Goal: Obtain resource: Download file/media

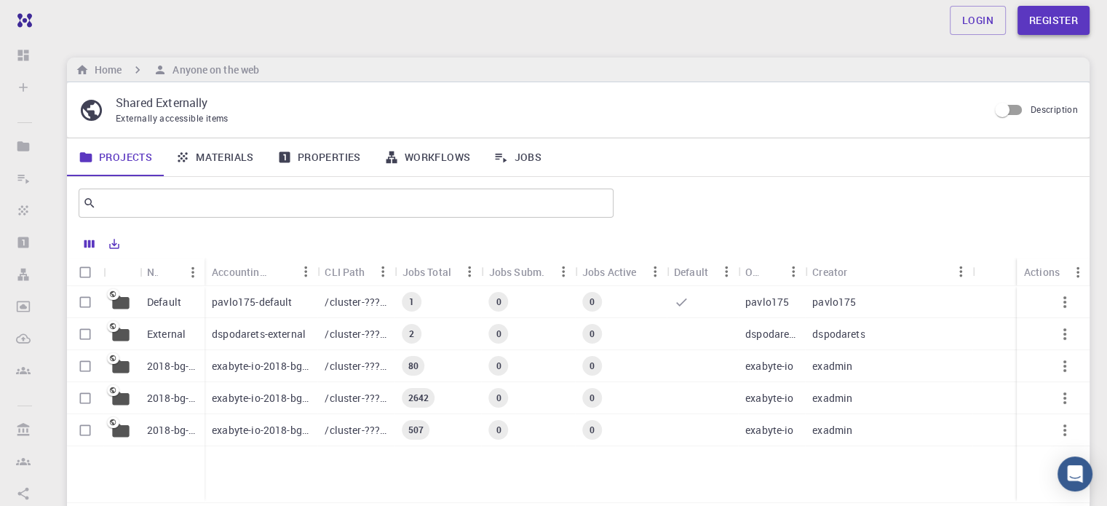
click at [1057, 20] on link "Register" at bounding box center [1053, 20] width 72 height 29
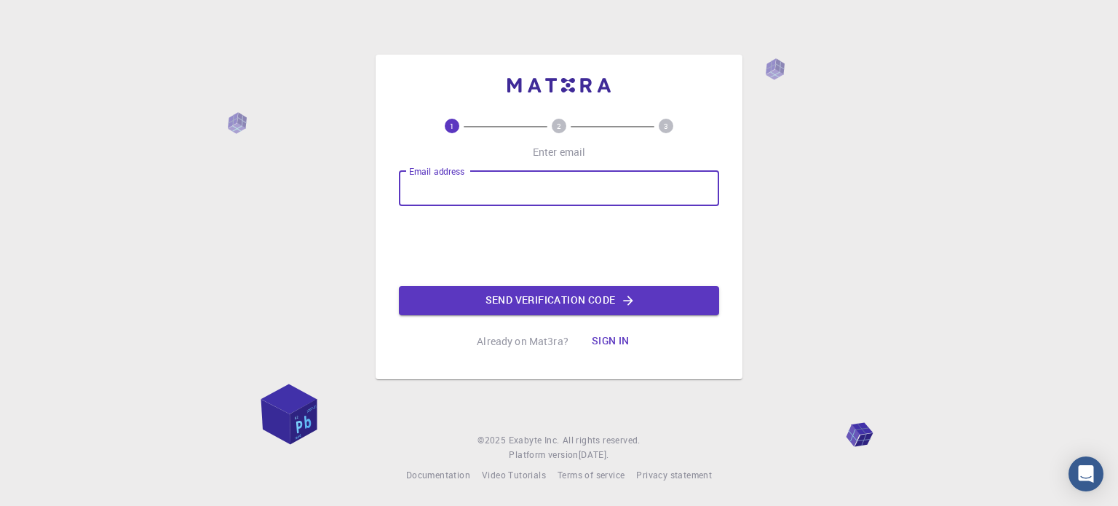
click at [439, 190] on input "Email address" at bounding box center [559, 188] width 320 height 35
type input "[EMAIL_ADDRESS][DOMAIN_NAME]"
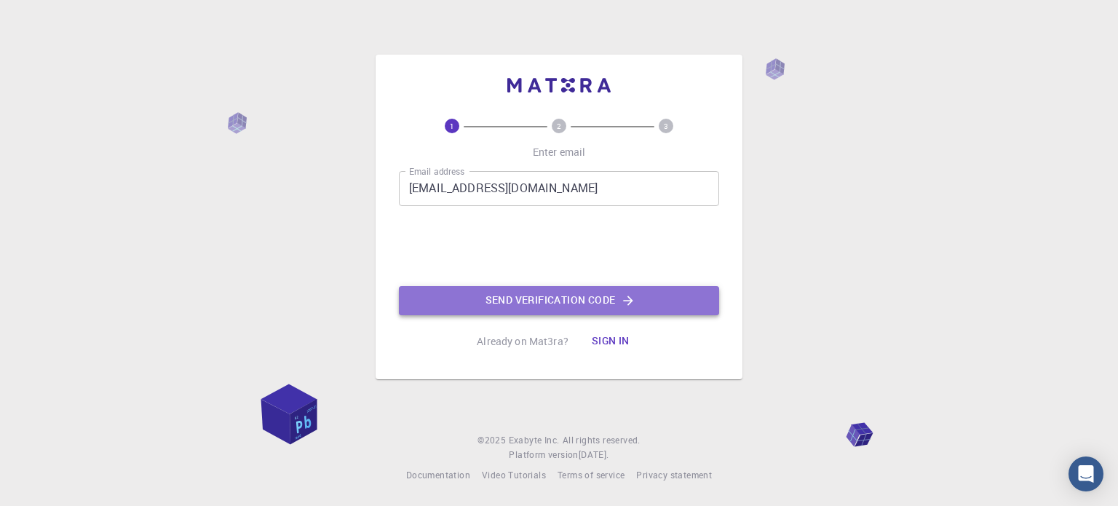
click at [547, 295] on button "Send verification code" at bounding box center [559, 300] width 320 height 29
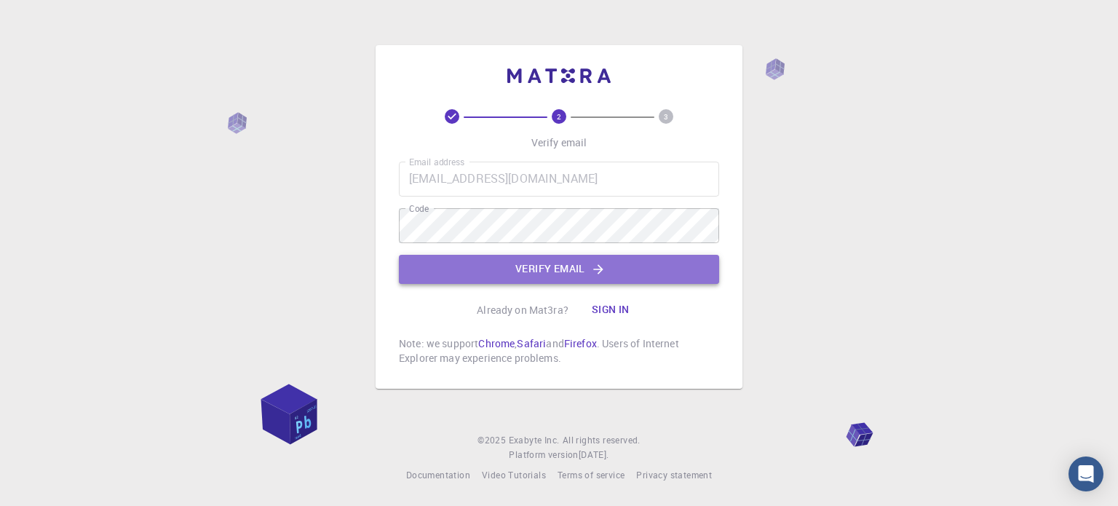
click at [568, 262] on button "Verify email" at bounding box center [559, 269] width 320 height 29
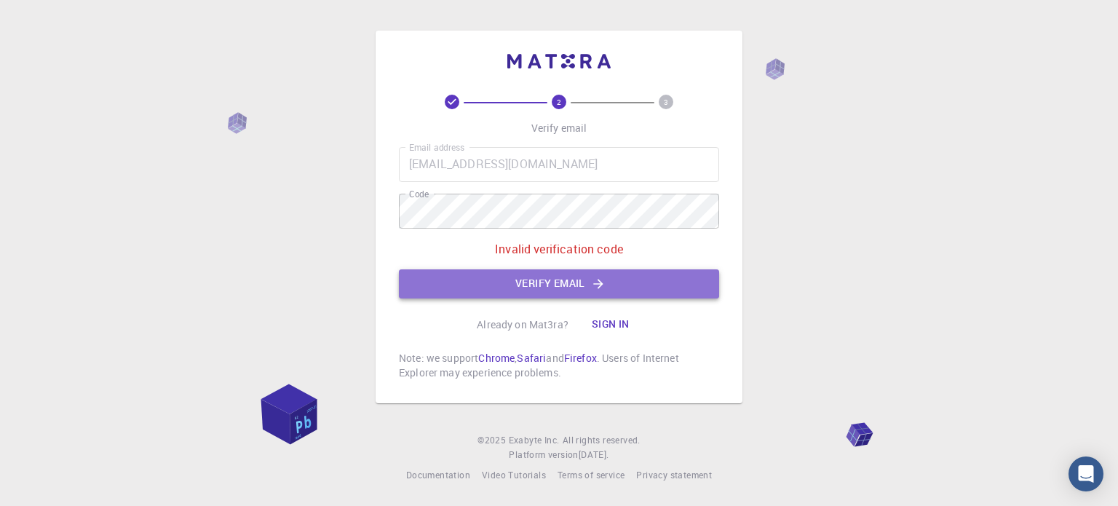
click at [548, 287] on button "Verify email" at bounding box center [559, 283] width 320 height 29
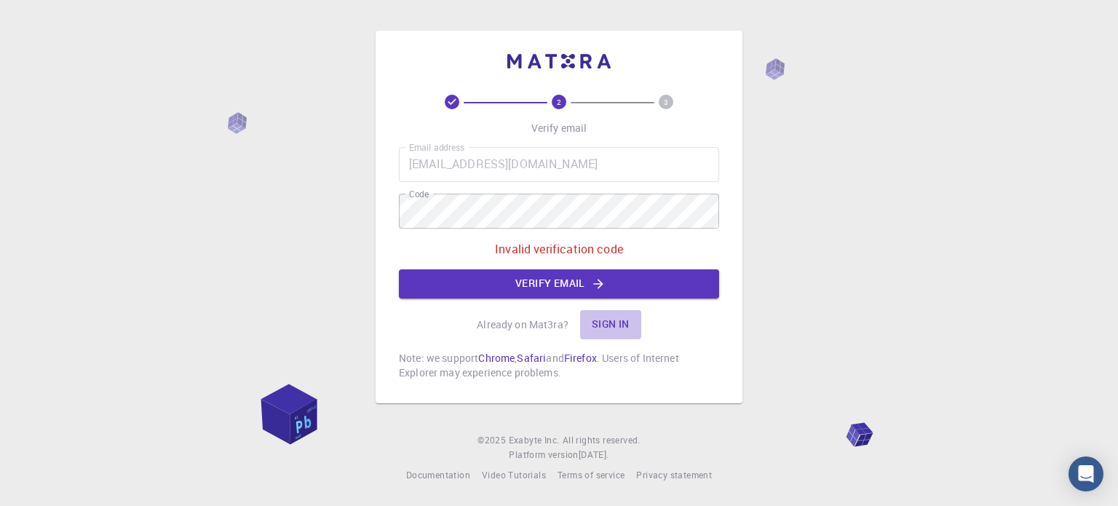
click at [616, 319] on button "Sign in" at bounding box center [610, 324] width 61 height 29
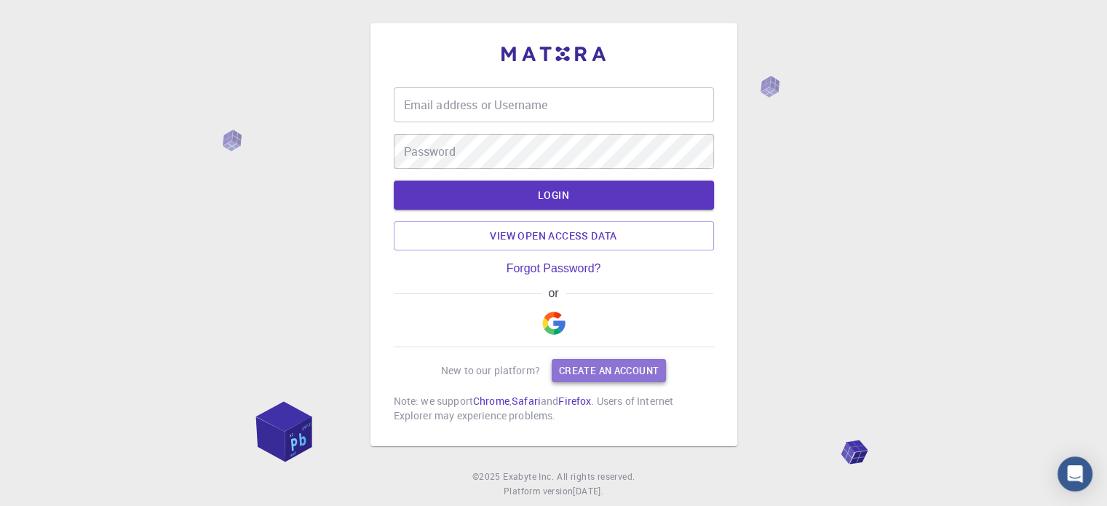
click at [614, 378] on link "Create an account" at bounding box center [609, 370] width 114 height 23
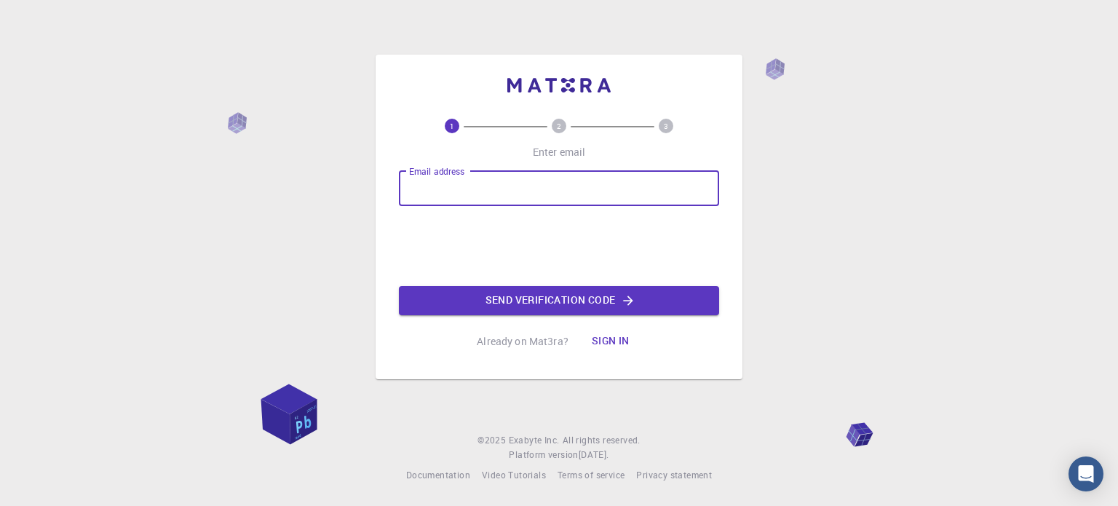
click at [447, 177] on div "Email address Email address" at bounding box center [559, 188] width 320 height 35
type input "[EMAIL_ADDRESS][DOMAIN_NAME]"
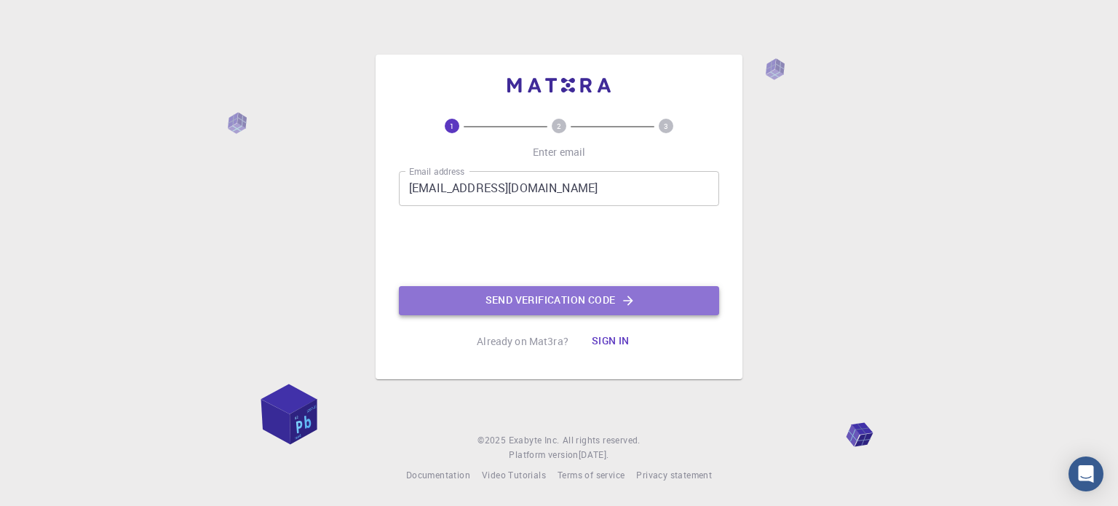
click at [573, 303] on button "Send verification code" at bounding box center [559, 300] width 320 height 29
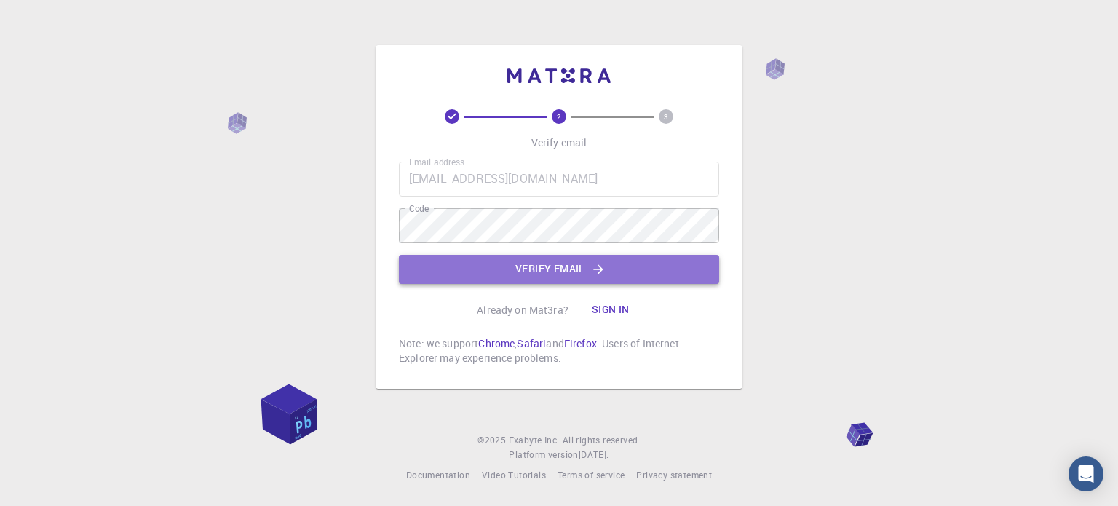
click at [592, 267] on icon "button" at bounding box center [598, 269] width 15 height 15
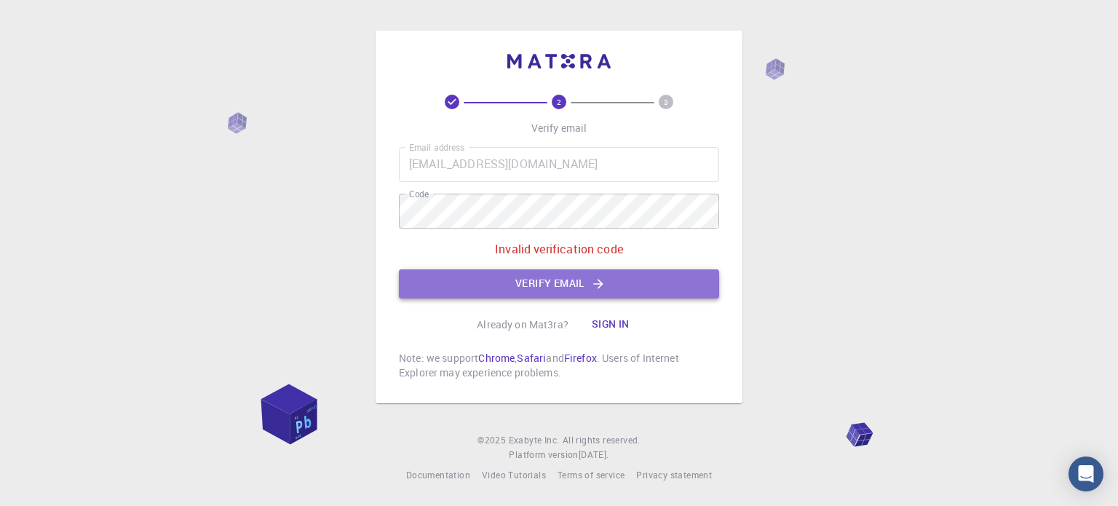
click at [548, 276] on button "Verify email" at bounding box center [559, 283] width 320 height 29
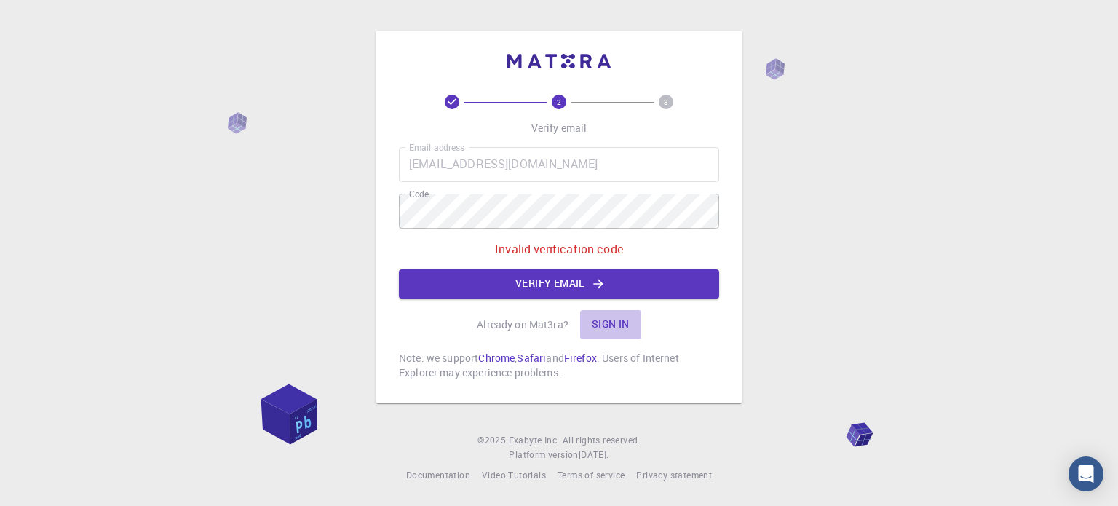
click at [617, 322] on button "Sign in" at bounding box center [610, 324] width 61 height 29
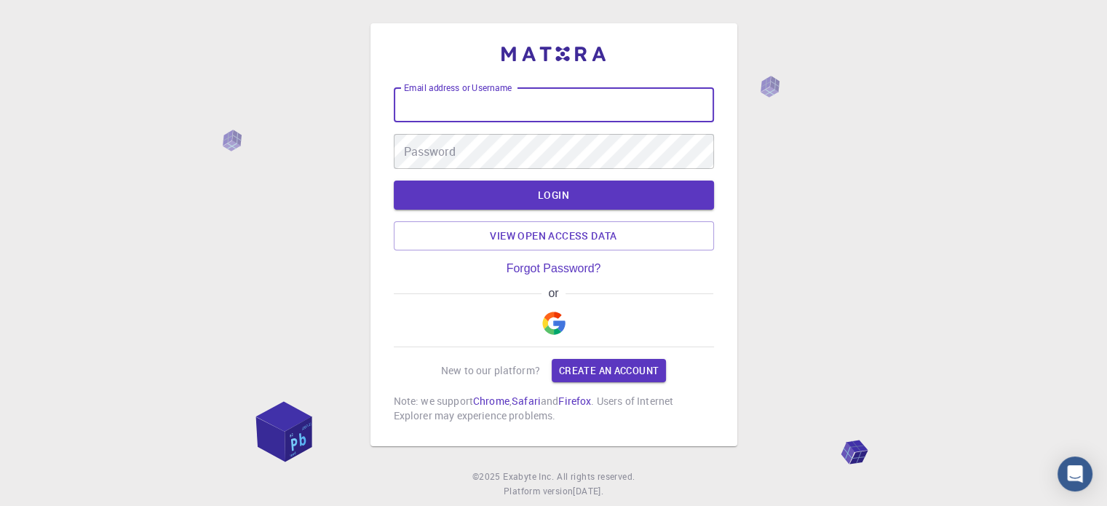
click at [439, 103] on input "Email address or Username" at bounding box center [554, 104] width 320 height 35
type input "[EMAIL_ADDRESS][DOMAIN_NAME]"
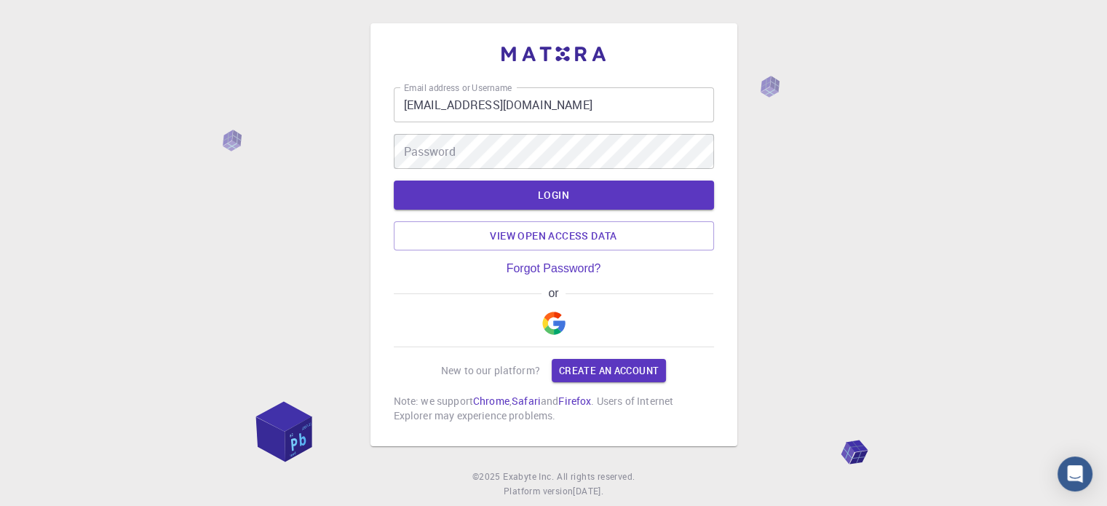
click at [451, 151] on div "Password Password" at bounding box center [554, 151] width 320 height 35
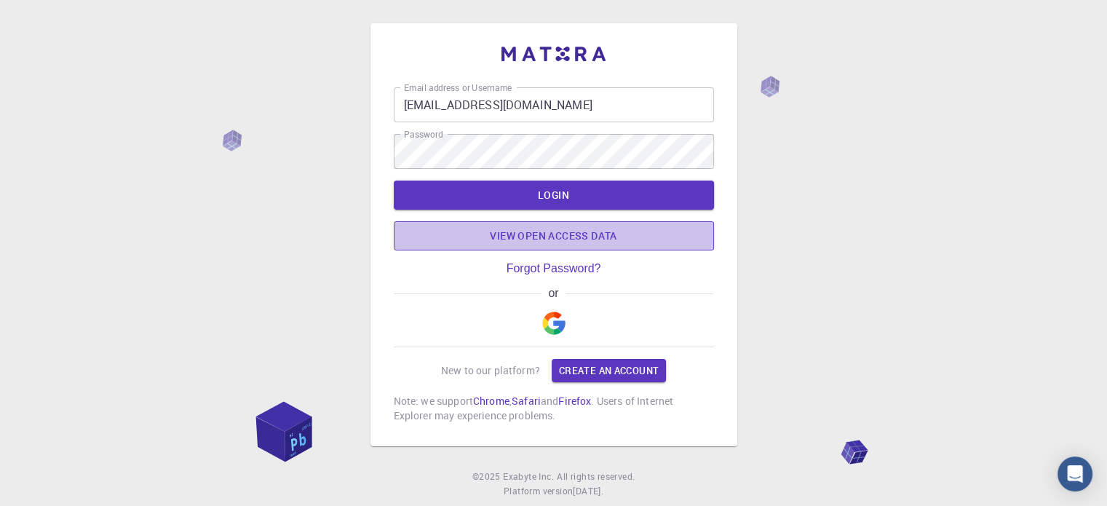
click at [561, 243] on link "View open access data" at bounding box center [554, 235] width 320 height 29
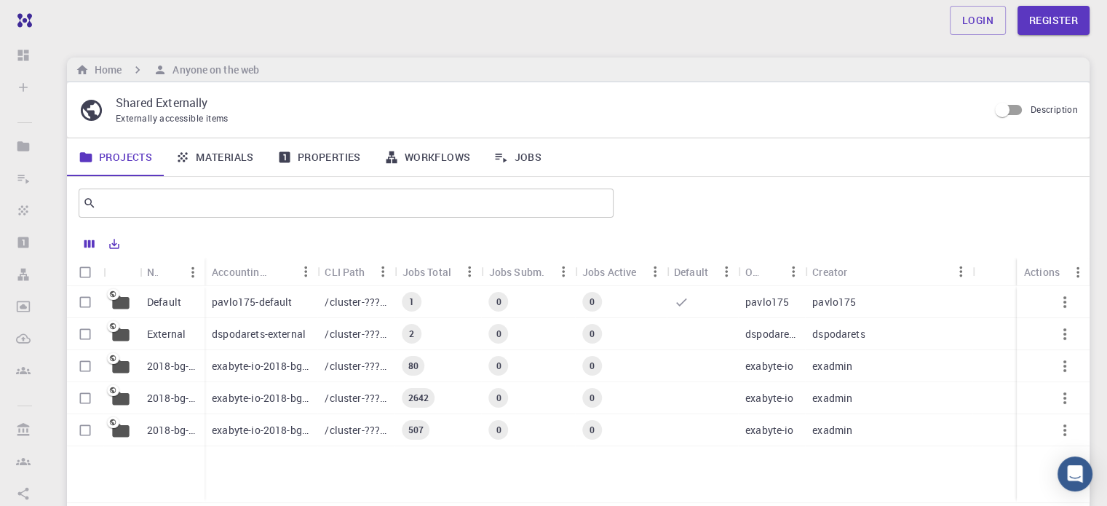
click at [218, 156] on link "Materials" at bounding box center [215, 157] width 102 height 38
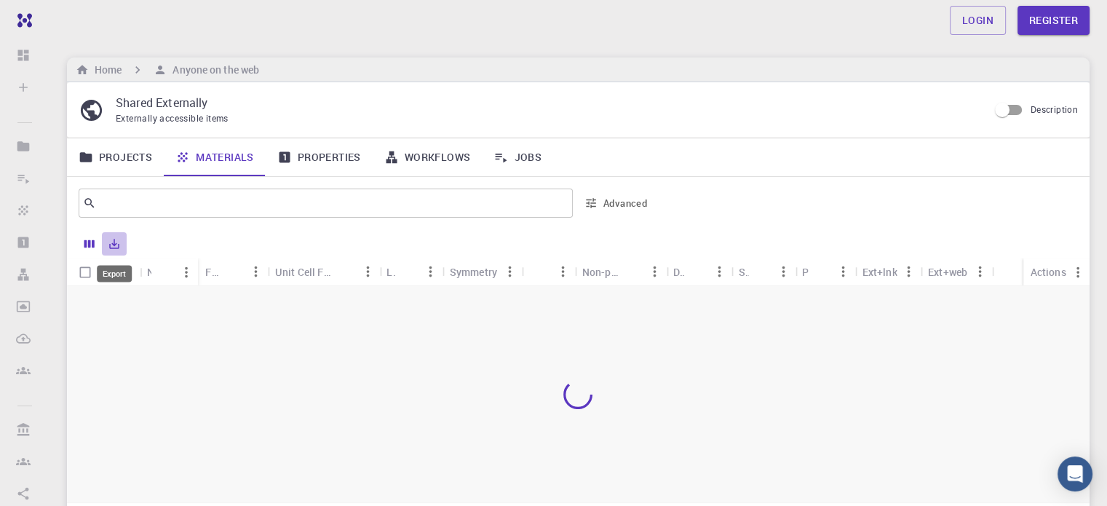
click at [116, 244] on icon "Export" at bounding box center [114, 243] width 13 height 13
click at [164, 293] on li "Download as Excel" at bounding box center [165, 300] width 124 height 26
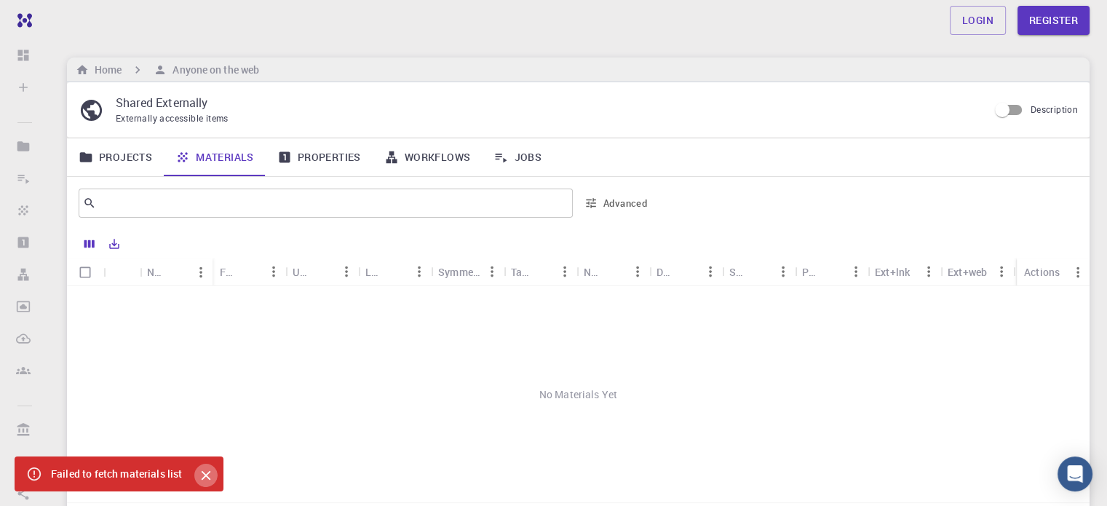
click at [201, 475] on icon "Close" at bounding box center [206, 475] width 16 height 16
